Goal: Task Accomplishment & Management: Use online tool/utility

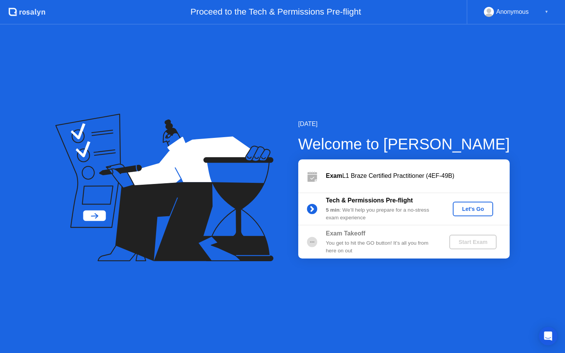
click at [353, 92] on div "[DATE] Welcome to [PERSON_NAME] Exam L1 Braze Certified Practitioner (4EF-49B) …" at bounding box center [282, 189] width 565 height 329
click at [300, 136] on div "Welcome to [PERSON_NAME]" at bounding box center [404, 144] width 212 height 23
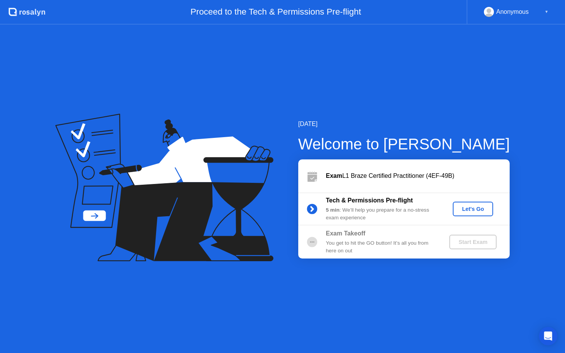
click at [456, 200] on div "Tech & Permissions Pre-flight 5 min : We’ll help you prepare for a no-stress ex…" at bounding box center [404, 209] width 212 height 33
click at [456, 205] on button "Let's Go" at bounding box center [473, 209] width 40 height 15
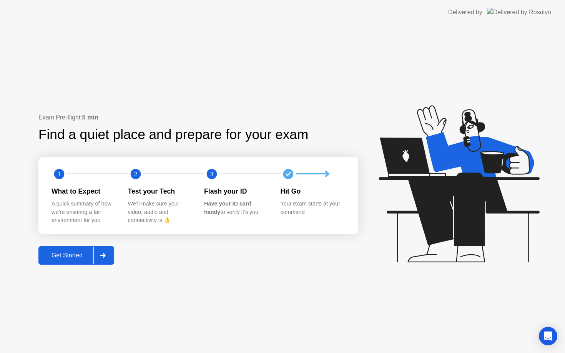
click at [455, 208] on icon at bounding box center [459, 183] width 161 height 157
click at [360, 246] on icon at bounding box center [457, 187] width 198 height 197
click at [219, 272] on div "Exam Pre-flight: 5 min Find a quiet place and prepare for your exam 1 2 3 What …" at bounding box center [282, 189] width 565 height 329
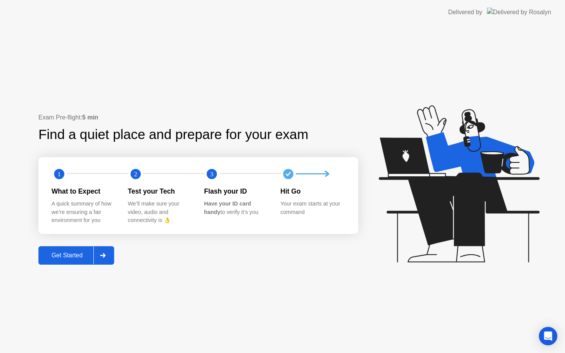
click at [219, 273] on div "Exam Pre-flight: 5 min Find a quiet place and prepare for your exam 1 2 3 What …" at bounding box center [282, 189] width 565 height 329
click at [218, 276] on div "Exam Pre-flight: 5 min Find a quiet place and prepare for your exam 1 2 3 What …" at bounding box center [282, 189] width 565 height 329
click at [218, 278] on div "Exam Pre-flight: 5 min Find a quiet place and prepare for your exam 1 2 3 What …" at bounding box center [282, 189] width 565 height 329
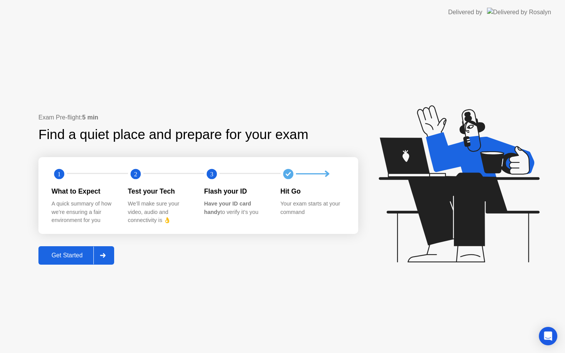
click at [218, 277] on div "Exam Pre-flight: 5 min Find a quiet place and prepare for your exam 1 2 3 What …" at bounding box center [282, 189] width 565 height 329
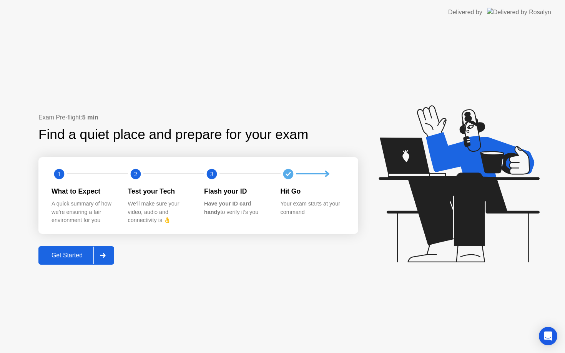
click at [79, 261] on button "Get Started" at bounding box center [76, 256] width 76 height 18
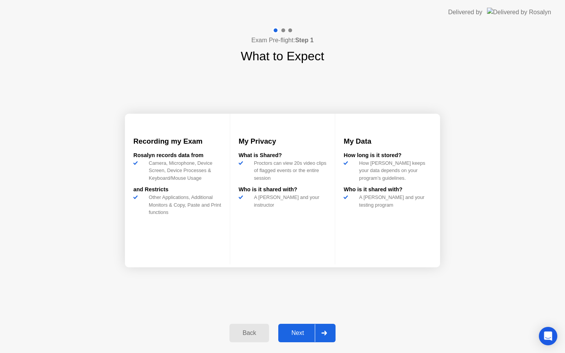
click at [85, 248] on div "Exam Pre-flight: Step 1 What to Expect Recording my Exam [PERSON_NAME] records …" at bounding box center [282, 189] width 565 height 329
click at [330, 273] on div "Recording my Exam [PERSON_NAME] records data from Camera, Microphone, Device Sc…" at bounding box center [282, 190] width 315 height 250
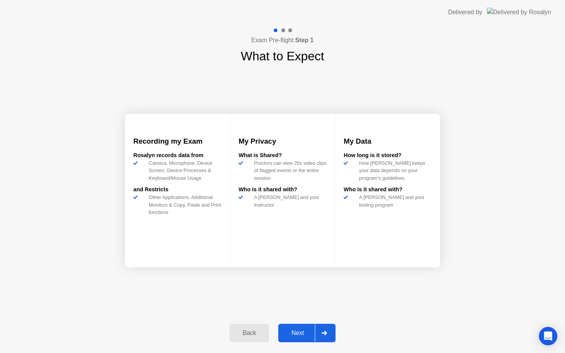
click at [329, 273] on div "Recording my Exam [PERSON_NAME] records data from Camera, Microphone, Device Sc…" at bounding box center [282, 190] width 315 height 250
click at [292, 330] on div "Next" at bounding box center [298, 333] width 34 height 7
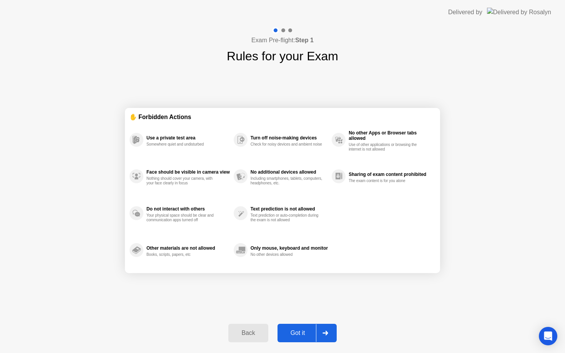
click at [298, 310] on div "✋ Forbidden Actions Use a private test area Somewhere quiet and undisturbed Fac…" at bounding box center [282, 190] width 315 height 250
click at [298, 311] on div "✋ Forbidden Actions Use a private test area Somewhere quiet and undisturbed Fac…" at bounding box center [282, 190] width 315 height 250
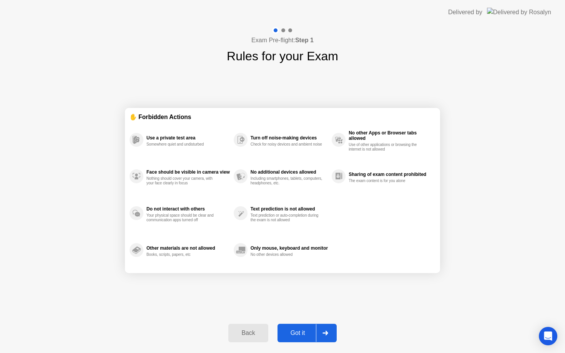
click at [298, 311] on div "✋ Forbidden Actions Use a private test area Somewhere quiet and undisturbed Fac…" at bounding box center [282, 190] width 315 height 250
click at [298, 313] on div "✋ Forbidden Actions Use a private test area Somewhere quiet and undisturbed Fac…" at bounding box center [282, 190] width 315 height 250
click at [296, 332] on div "Got it" at bounding box center [298, 333] width 36 height 7
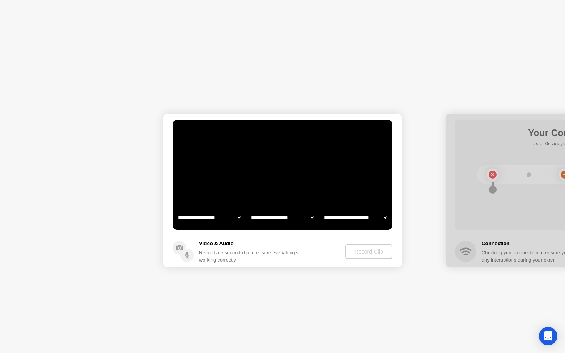
select select "**********"
select select "*******"
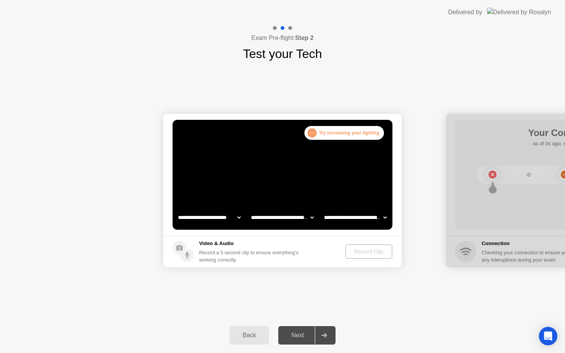
click at [312, 292] on div "**********" at bounding box center [282, 190] width 565 height 255
click at [225, 220] on select "**********" at bounding box center [210, 217] width 66 height 15
select select "**********"
click at [332, 80] on div "**********" at bounding box center [282, 190] width 565 height 255
click at [400, 244] on footer "Video & Audio Record a 5 second clip to ensure everything’s working correctly R…" at bounding box center [282, 252] width 238 height 32
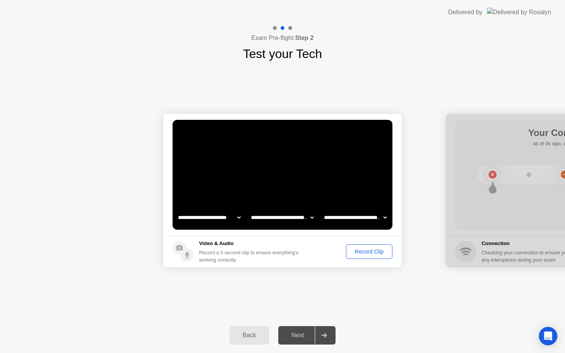
click at [374, 249] on div "Record Clip" at bounding box center [369, 252] width 41 height 6
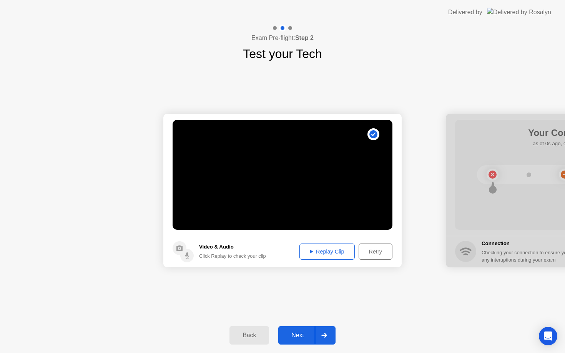
click at [294, 335] on div "Next" at bounding box center [298, 335] width 34 height 7
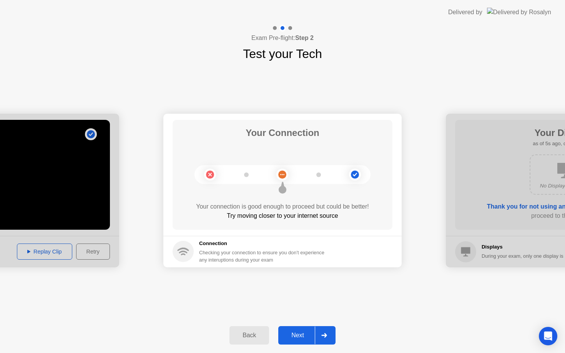
click at [297, 340] on button "Next" at bounding box center [306, 336] width 57 height 18
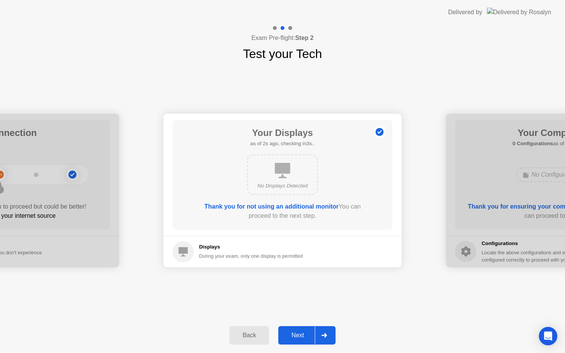
click at [297, 341] on button "Next" at bounding box center [306, 336] width 57 height 18
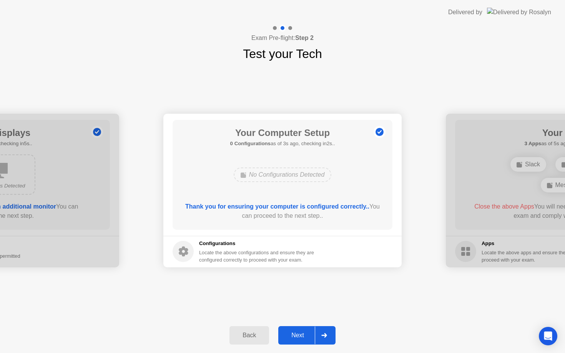
click at [297, 341] on button "Next" at bounding box center [306, 336] width 57 height 18
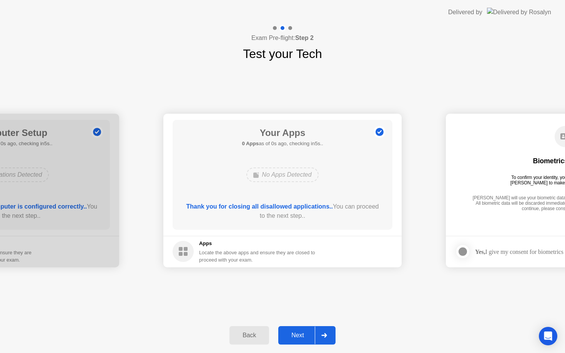
click at [192, 308] on div "**********" at bounding box center [282, 190] width 565 height 255
click at [308, 341] on button "Next" at bounding box center [306, 336] width 57 height 18
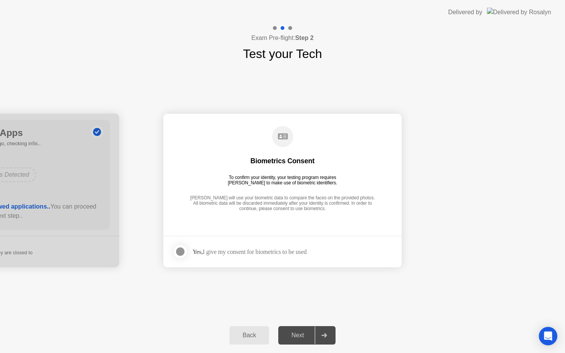
click at [182, 251] on div at bounding box center [180, 251] width 9 height 9
click at [288, 334] on div "Next" at bounding box center [298, 335] width 34 height 7
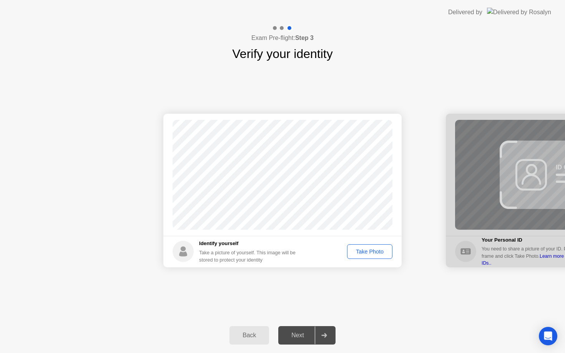
click at [328, 285] on div "Success Photo is correctly taken Identify yourself Take a picture of yourself. …" at bounding box center [282, 190] width 565 height 255
click at [369, 251] on div "Take Photo" at bounding box center [370, 252] width 40 height 6
click at [367, 255] on div "Retake" at bounding box center [375, 252] width 30 height 6
click at [367, 254] on div "Take Photo" at bounding box center [370, 252] width 40 height 6
click at [368, 254] on div "Retake" at bounding box center [375, 252] width 30 height 6
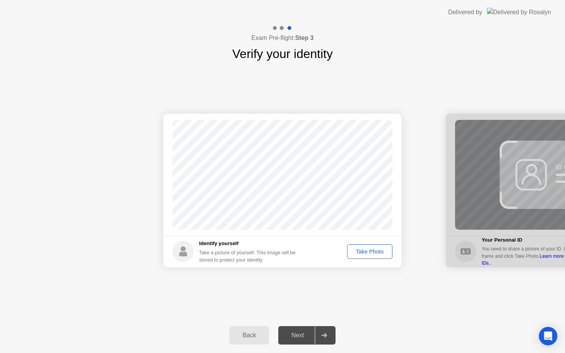
click at [360, 254] on div "Take Photo" at bounding box center [370, 252] width 40 height 6
click at [370, 249] on div "Retake" at bounding box center [375, 252] width 30 height 6
click at [370, 249] on div "Take Photo" at bounding box center [370, 252] width 40 height 6
click at [300, 337] on div "Next" at bounding box center [298, 335] width 34 height 7
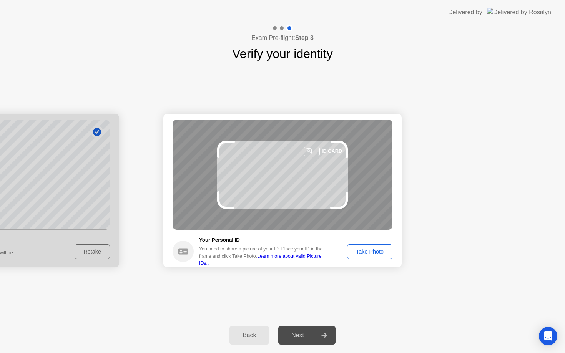
click at [373, 254] on div "Take Photo" at bounding box center [370, 252] width 40 height 6
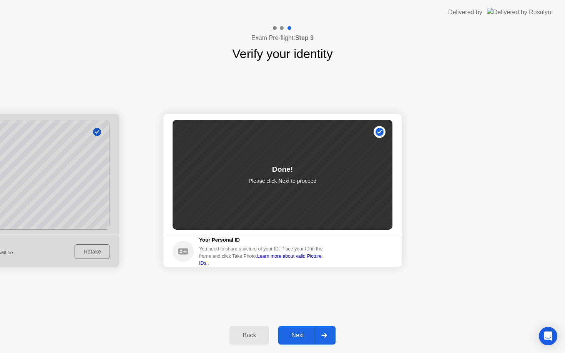
click at [292, 332] on div "Next" at bounding box center [298, 335] width 34 height 7
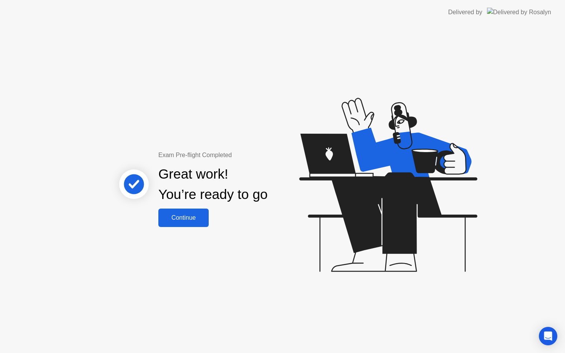
click at [292, 331] on div "Exam Pre-flight Completed Great work! You’re ready to go Continue" at bounding box center [282, 189] width 565 height 329
click at [184, 217] on div "Continue" at bounding box center [184, 218] width 46 height 7
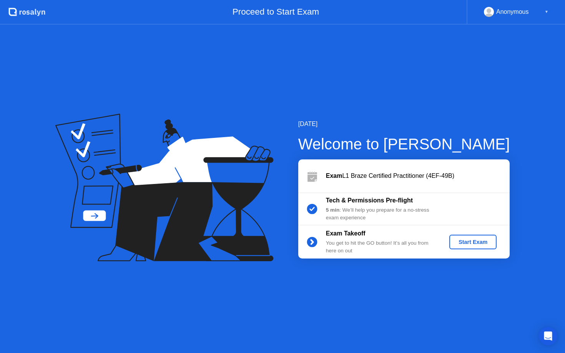
click at [473, 244] on div "Start Exam" at bounding box center [473, 242] width 41 height 6
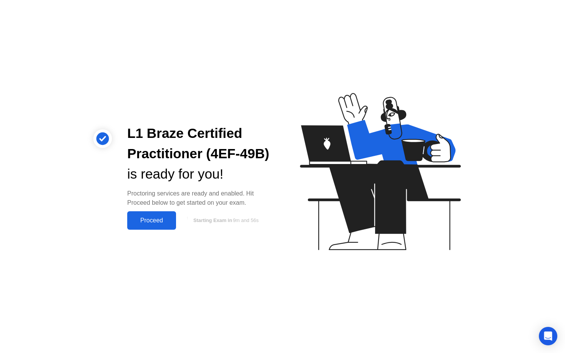
click at [166, 226] on button "Proceed" at bounding box center [151, 221] width 49 height 18
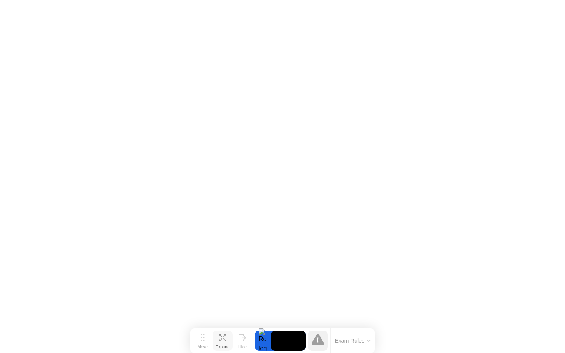
click at [218, 345] on div "Expand" at bounding box center [223, 347] width 14 height 5
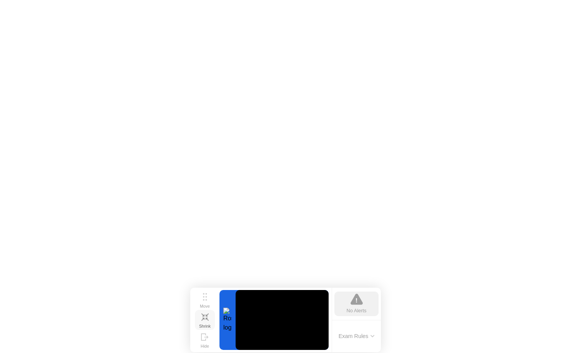
click at [205, 318] on icon at bounding box center [205, 317] width 7 height 7
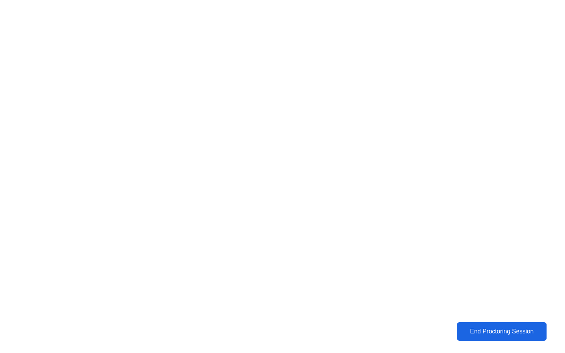
click at [494, 331] on div "End Proctoring Session" at bounding box center [502, 331] width 85 height 7
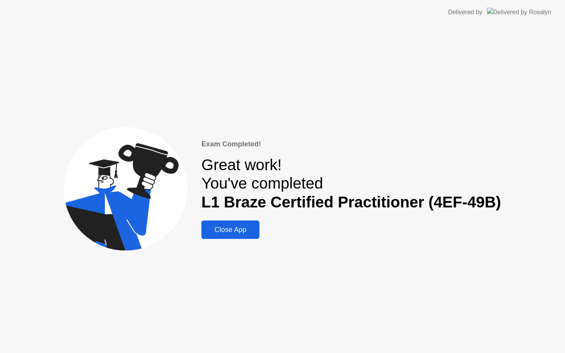
click at [254, 233] on div "Close App" at bounding box center [230, 230] width 53 height 8
